Goal: Find specific page/section: Find specific page/section

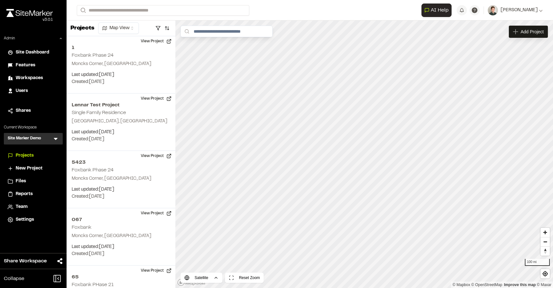
click at [58, 136] on icon at bounding box center [55, 138] width 6 height 6
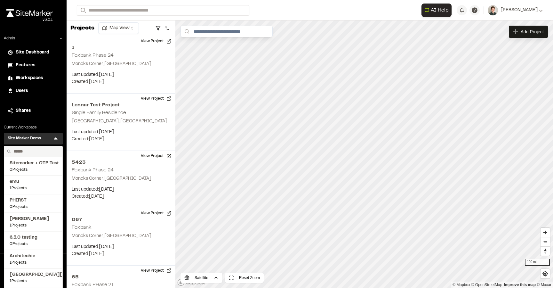
click at [25, 150] on input "text" at bounding box center [35, 151] width 49 height 11
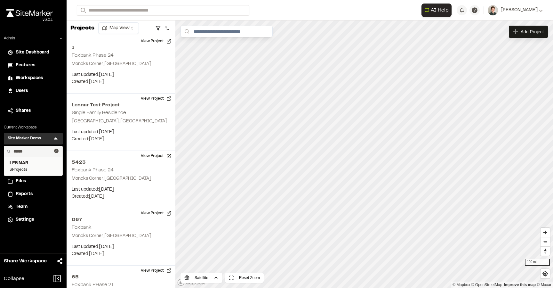
type input "******"
click at [30, 167] on span "3 Projects" at bounding box center [33, 170] width 47 height 6
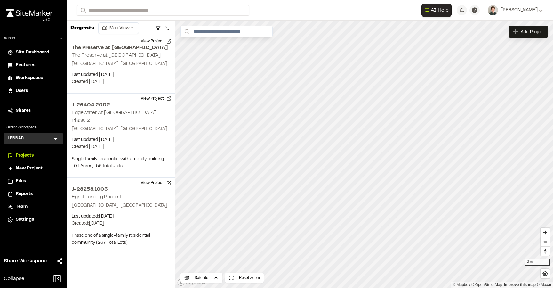
click at [56, 135] on div "LENNAR L Menu" at bounding box center [33, 139] width 59 height 12
click at [56, 136] on icon at bounding box center [55, 138] width 6 height 6
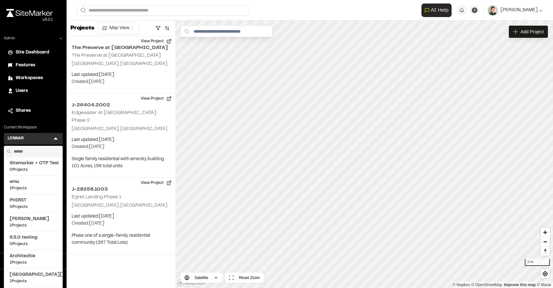
click at [31, 148] on input "text" at bounding box center [35, 151] width 49 height 11
type input "*"
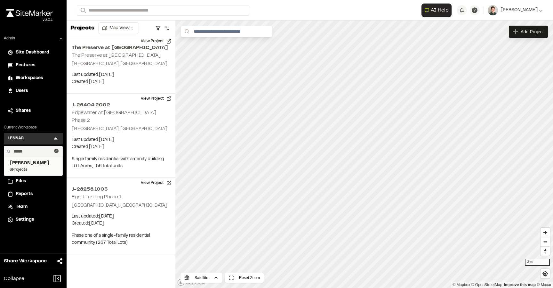
type input "******"
click at [28, 168] on span "6 Projects" at bounding box center [33, 170] width 47 height 6
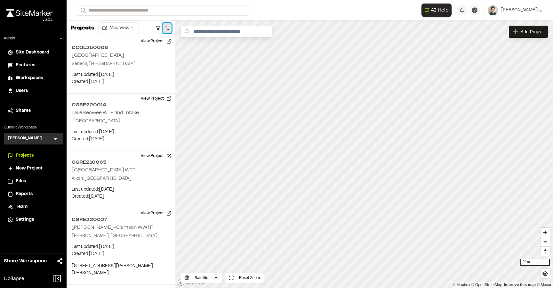
click at [171, 28] on button "button" at bounding box center [167, 28] width 9 height 10
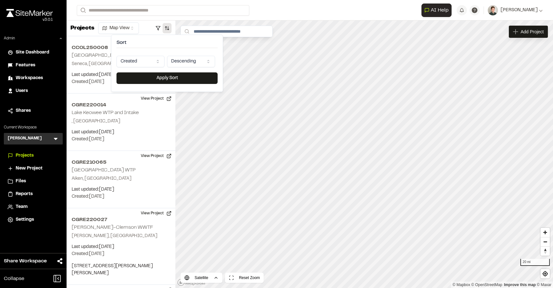
click at [144, 62] on html "Close sidebar v 3.0.1 Admin Site Dashboard Features Workspaces Users Shares Cur…" at bounding box center [276, 144] width 553 height 288
click at [156, 79] on button "Apply Sort" at bounding box center [166, 78] width 101 height 12
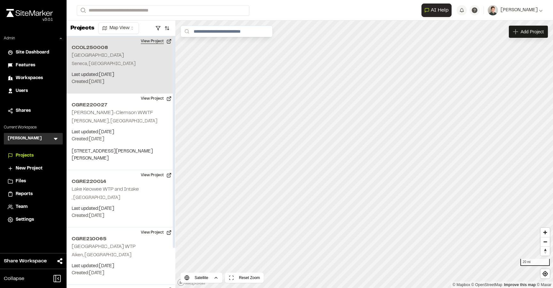
click at [158, 41] on button "View Project" at bounding box center [156, 41] width 38 height 10
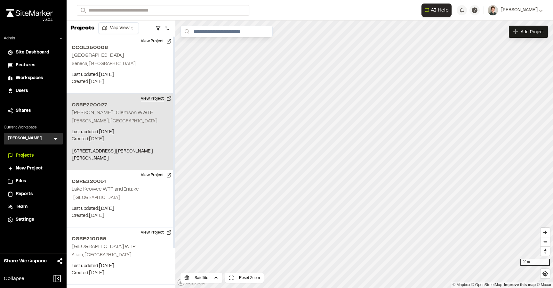
click at [156, 99] on button "View Project" at bounding box center [156, 98] width 38 height 10
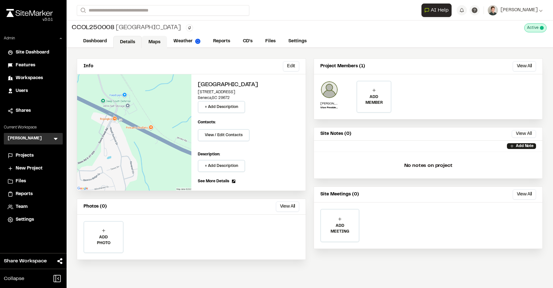
click at [154, 41] on link "Maps" at bounding box center [154, 42] width 25 height 12
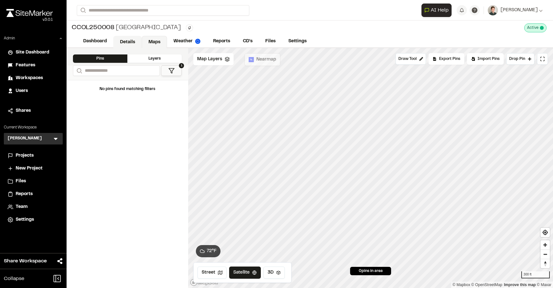
click at [126, 43] on link "Details" at bounding box center [127, 42] width 28 height 12
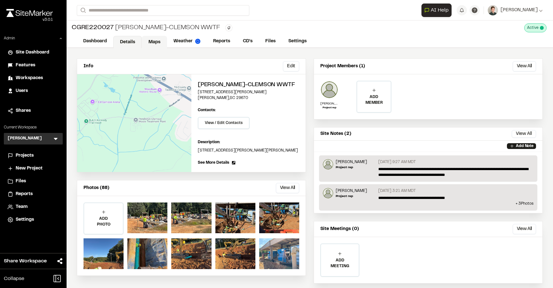
click at [156, 39] on link "Maps" at bounding box center [154, 42] width 25 height 12
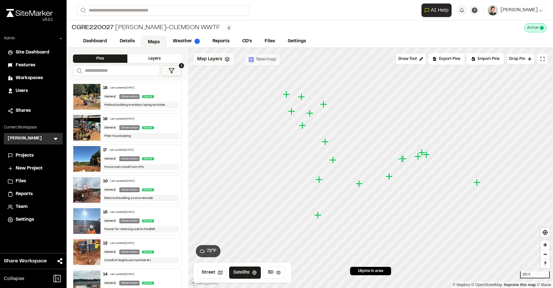
click at [218, 61] on span "Map Layers" at bounding box center [209, 59] width 25 height 7
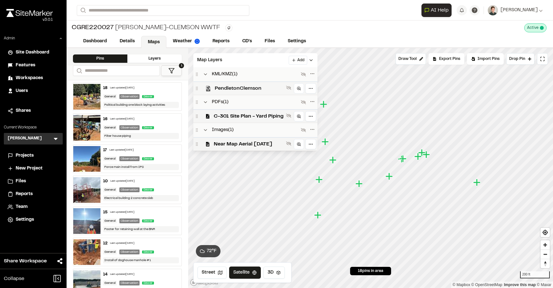
click at [242, 88] on span "PendletonClemson" at bounding box center [249, 88] width 69 height 8
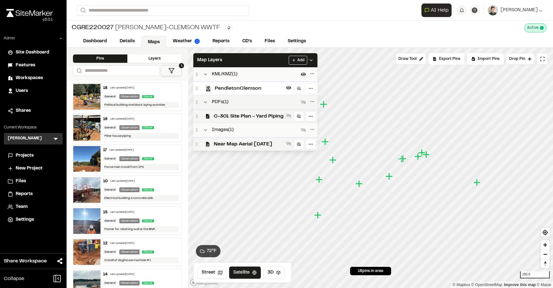
click at [242, 100] on div "PDFs ( 1 )" at bounding box center [247, 102] width 105 height 8
click at [236, 115] on span "C-301 Site Plan - Yard Piping" at bounding box center [249, 116] width 70 height 8
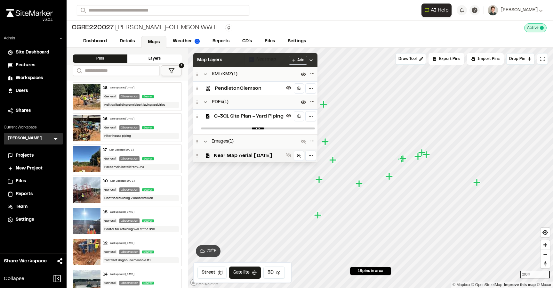
click at [251, 64] on div "Map Layers Add" at bounding box center [255, 60] width 124 height 14
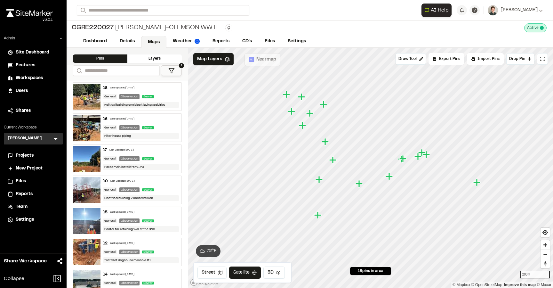
click at [215, 34] on div "CGRE220027 Pendleton-Clemson WWTF Type Enter or comma to add tag. Active Deacti…" at bounding box center [310, 27] width 486 height 15
click at [217, 40] on link "Reports" at bounding box center [221, 42] width 30 height 12
